Goal: Find specific page/section

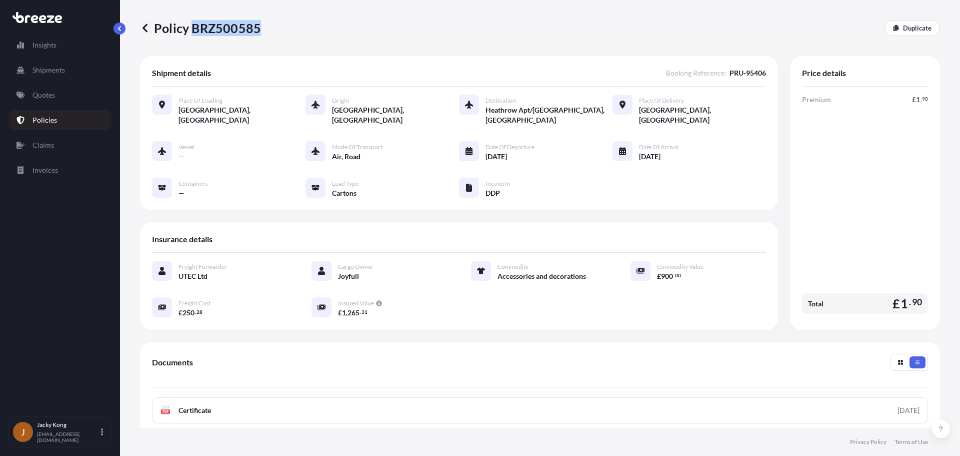
click at [53, 124] on p "Policies" at bounding box center [45, 120] width 25 height 10
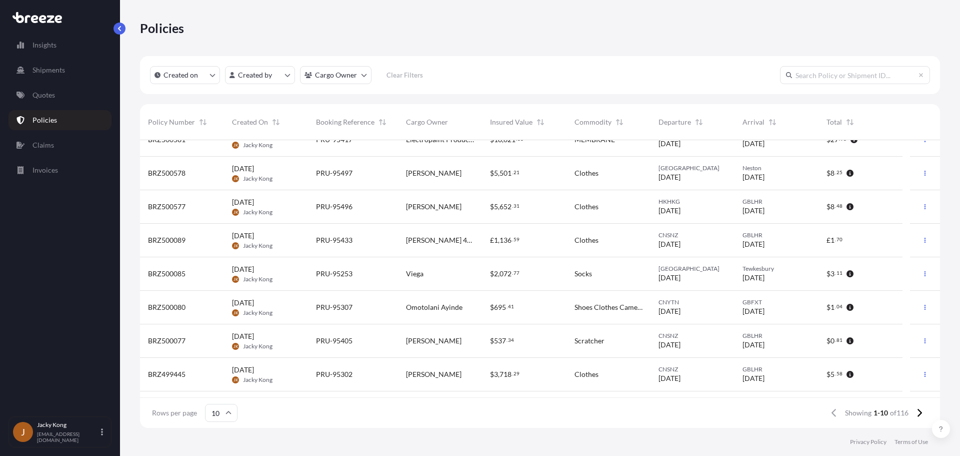
scroll to position [78, 0]
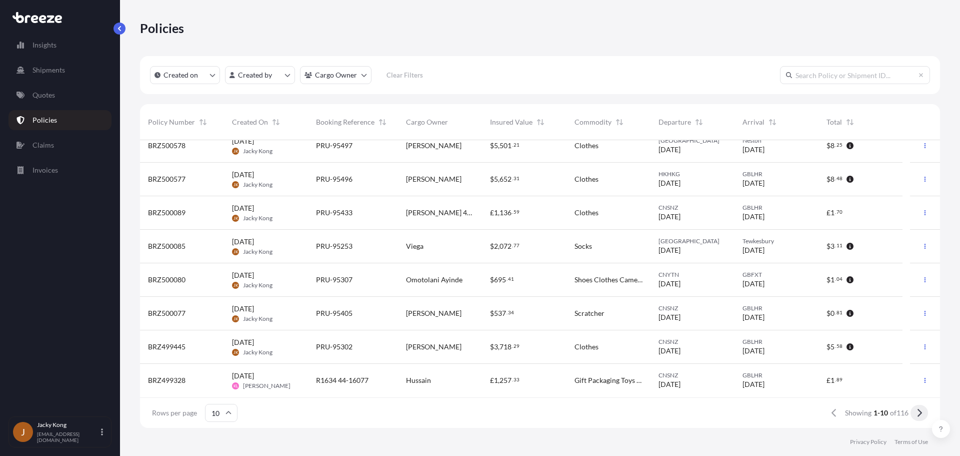
click at [923, 410] on button at bounding box center [920, 413] width 18 height 16
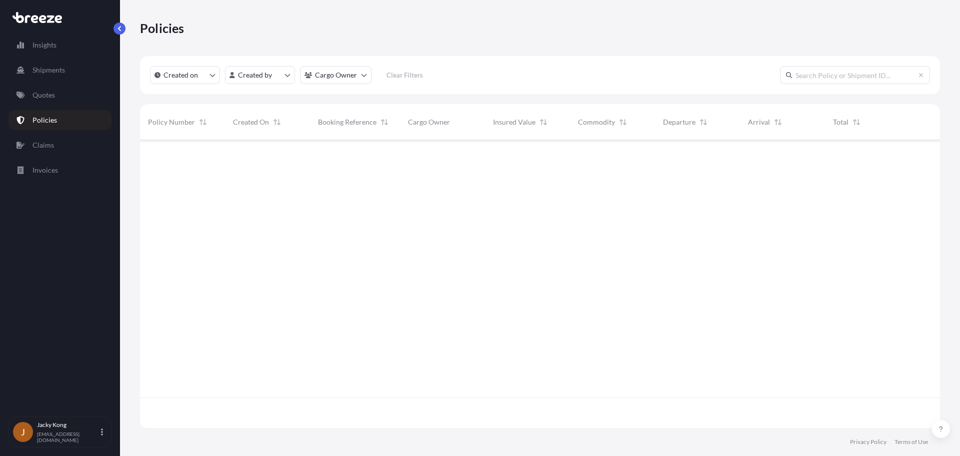
click at [846, 76] on input "text" at bounding box center [855, 75] width 150 height 18
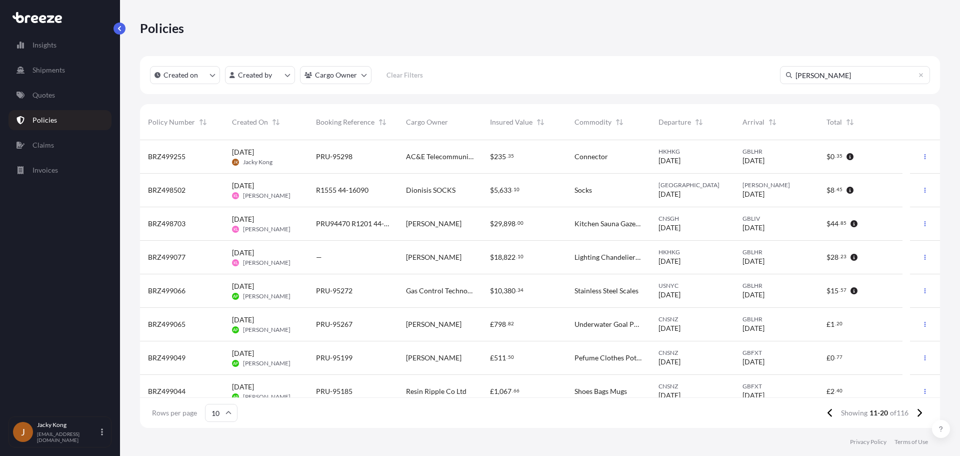
type input "[PERSON_NAME]"
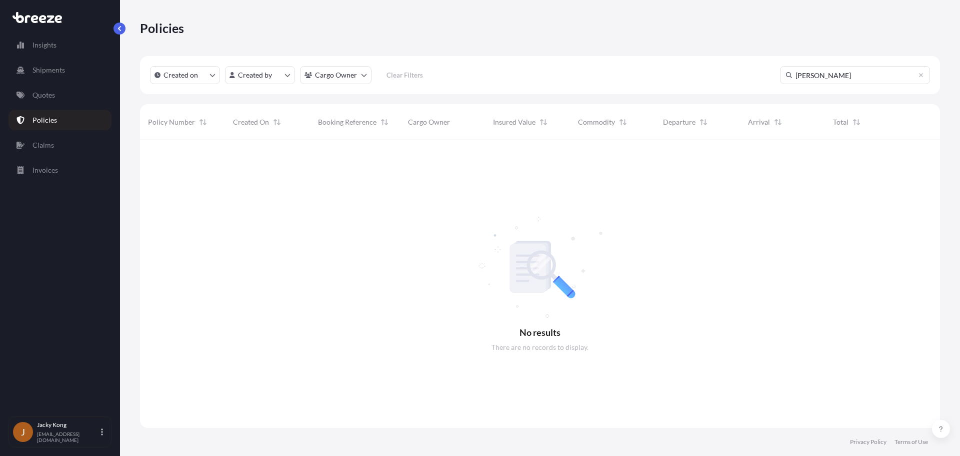
scroll to position [316, 793]
click at [922, 78] on icon at bounding box center [921, 75] width 6 height 6
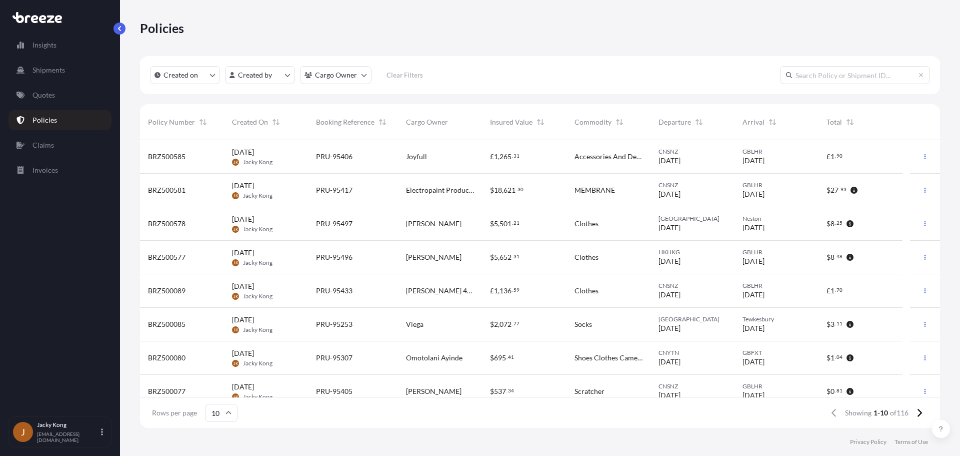
scroll to position [78, 0]
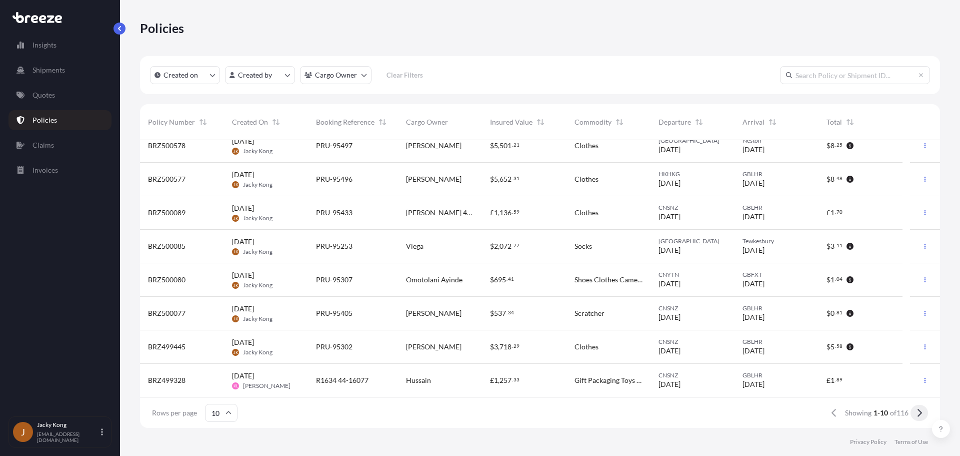
click at [922, 413] on icon at bounding box center [920, 413] width 5 height 8
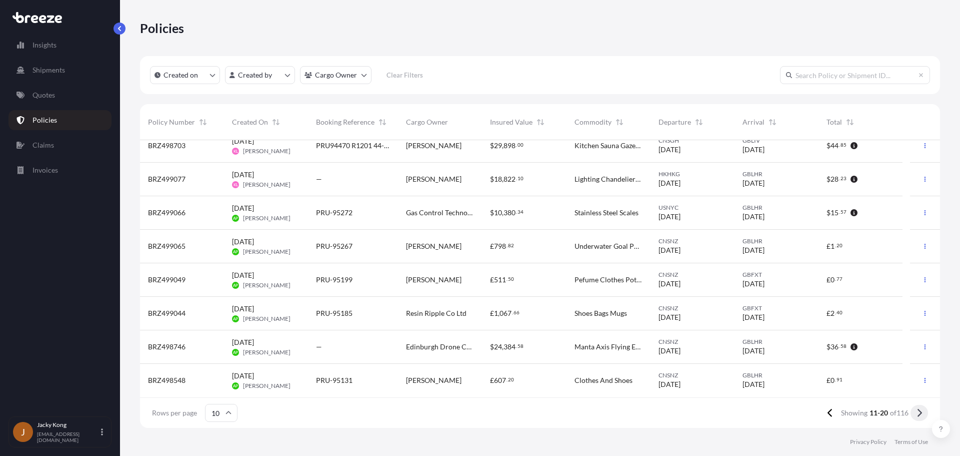
click at [921, 412] on icon at bounding box center [920, 413] width 5 height 8
